Goal: Task Accomplishment & Management: Manage account settings

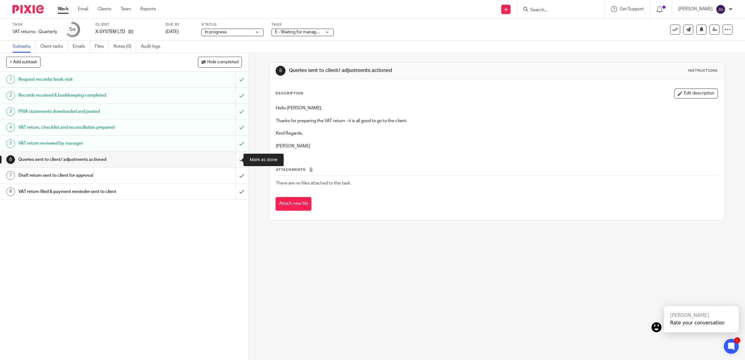
click at [233, 159] on input "submit" at bounding box center [124, 160] width 248 height 16
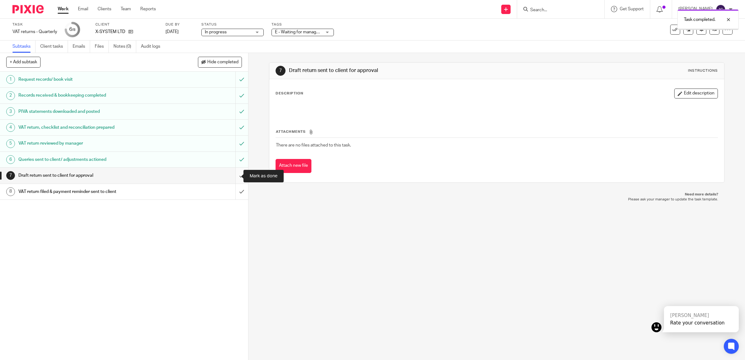
click at [232, 173] on input "submit" at bounding box center [124, 176] width 248 height 16
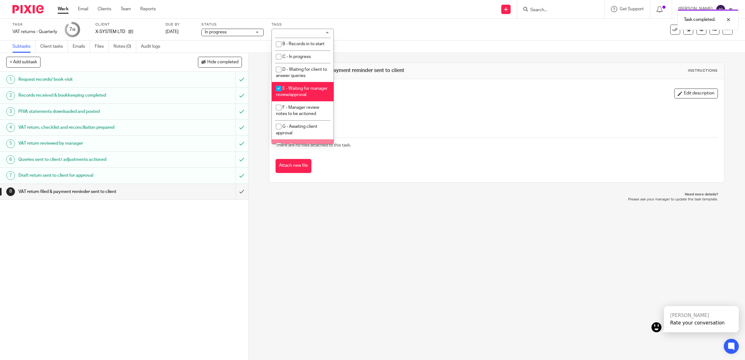
scroll to position [55, 0]
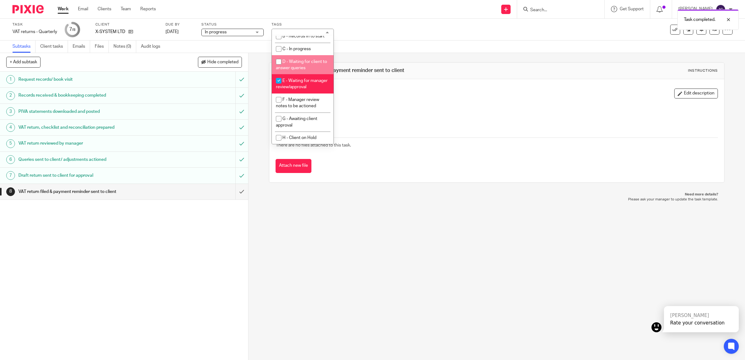
click at [293, 79] on span "E - Waiting for manager review/approval" at bounding box center [302, 84] width 52 height 11
checkbox input "false"
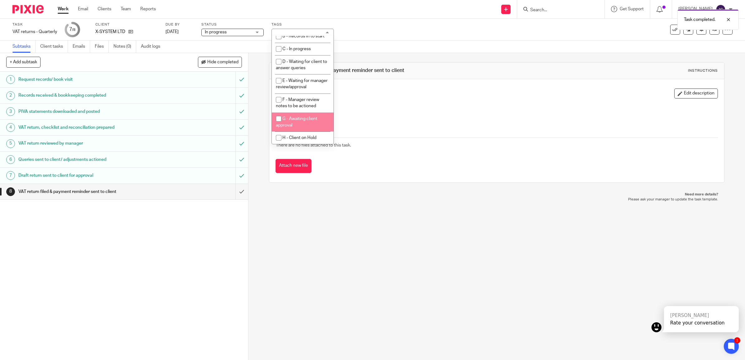
click at [296, 122] on li "G - Awaiting client approval" at bounding box center [303, 122] width 62 height 19
checkbox input "true"
click at [395, 52] on div "Subtasks Client tasks Emails Files Notes (0) Audit logs" at bounding box center [372, 47] width 745 height 12
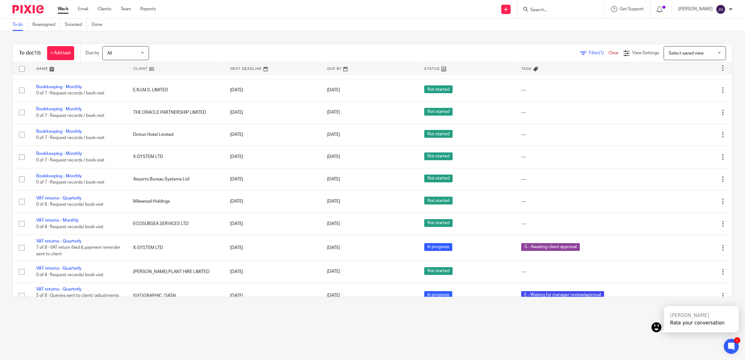
scroll to position [229, 0]
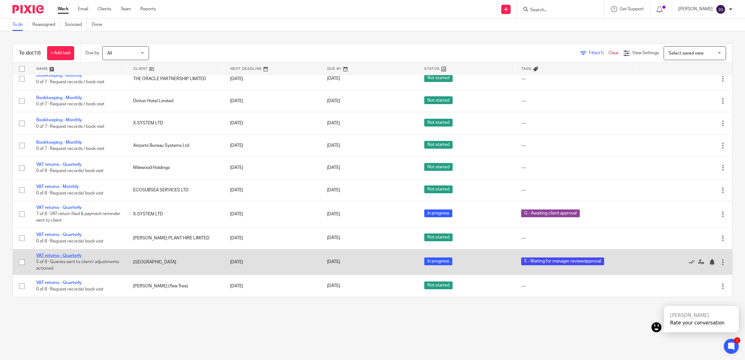
click at [65, 244] on link "VAT returns - Quarterly" at bounding box center [59, 255] width 46 height 4
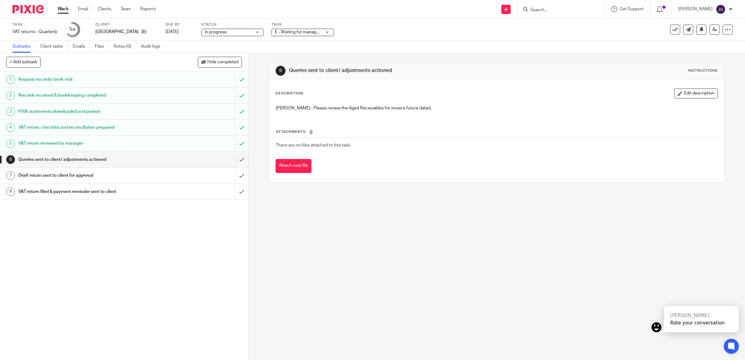
click at [310, 31] on span "E - Waiting for manager review/approval" at bounding box center [313, 32] width 77 height 4
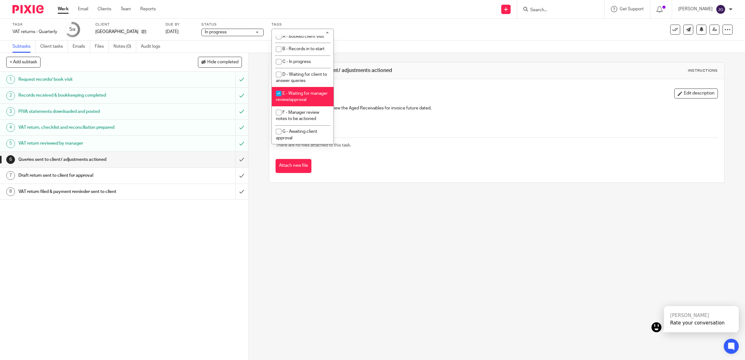
scroll to position [55, 0]
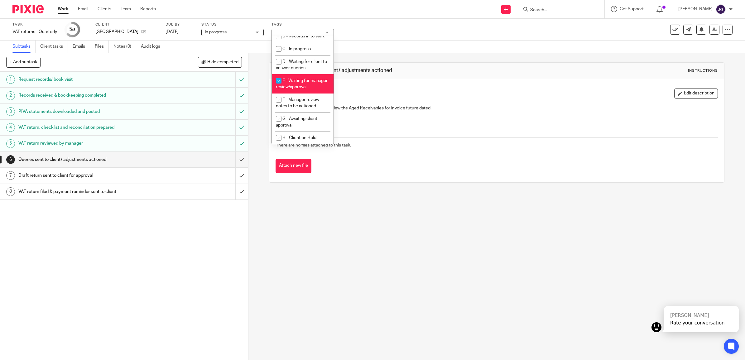
click at [295, 79] on span "E - Waiting for manager review/approval" at bounding box center [302, 84] width 52 height 11
checkbox input "false"
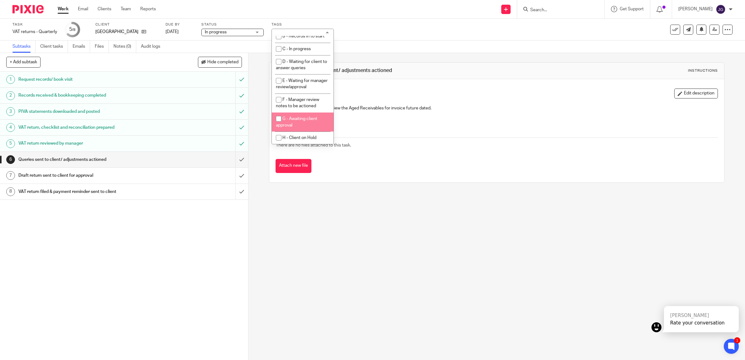
click at [291, 118] on span "G - Awaiting client approval" at bounding box center [296, 122] width 41 height 11
checkbox input "true"
click at [349, 51] on div "Subtasks Client tasks Emails Files Notes (0) Audit logs" at bounding box center [372, 47] width 745 height 12
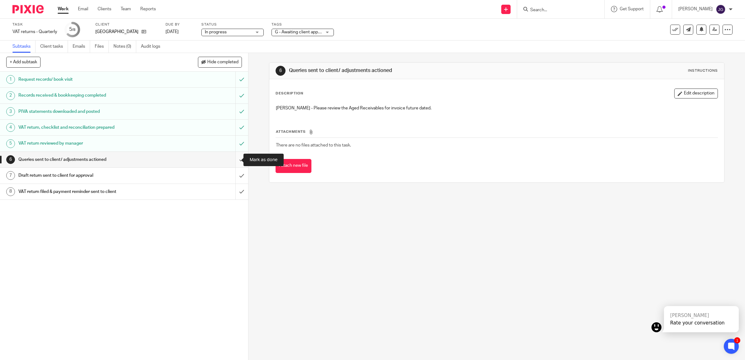
click at [236, 159] on input "submit" at bounding box center [124, 160] width 248 height 16
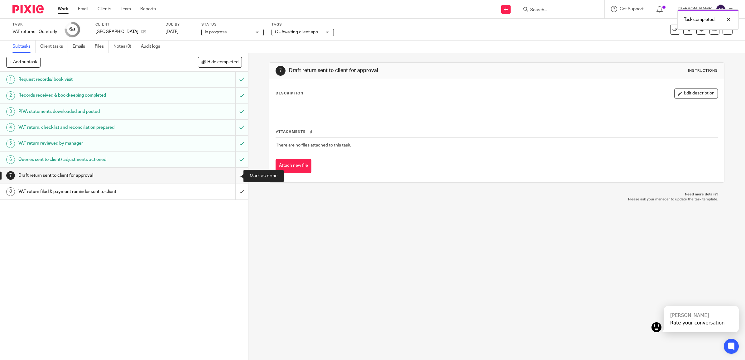
click at [233, 175] on input "submit" at bounding box center [124, 176] width 248 height 16
